Goal: Find specific page/section: Find specific page/section

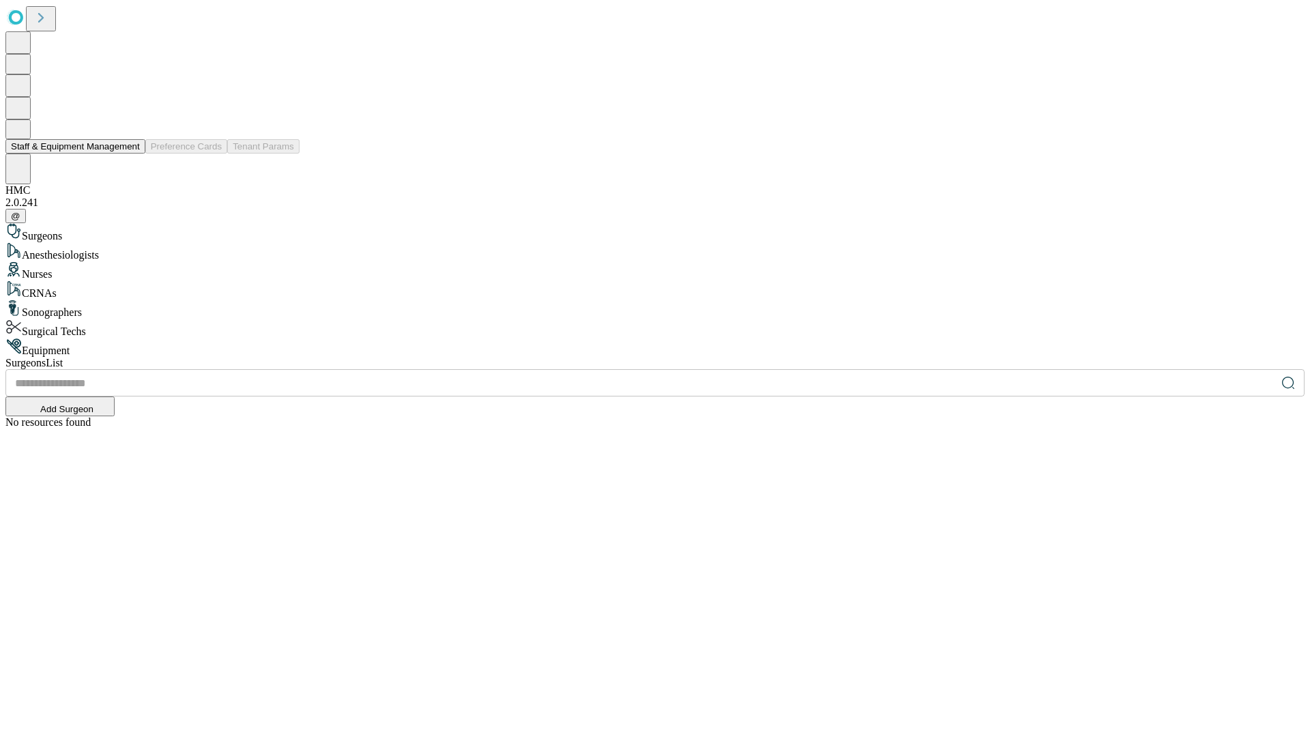
click at [130, 154] on button "Staff & Equipment Management" at bounding box center [75, 146] width 140 height 14
